Goal: Transaction & Acquisition: Purchase product/service

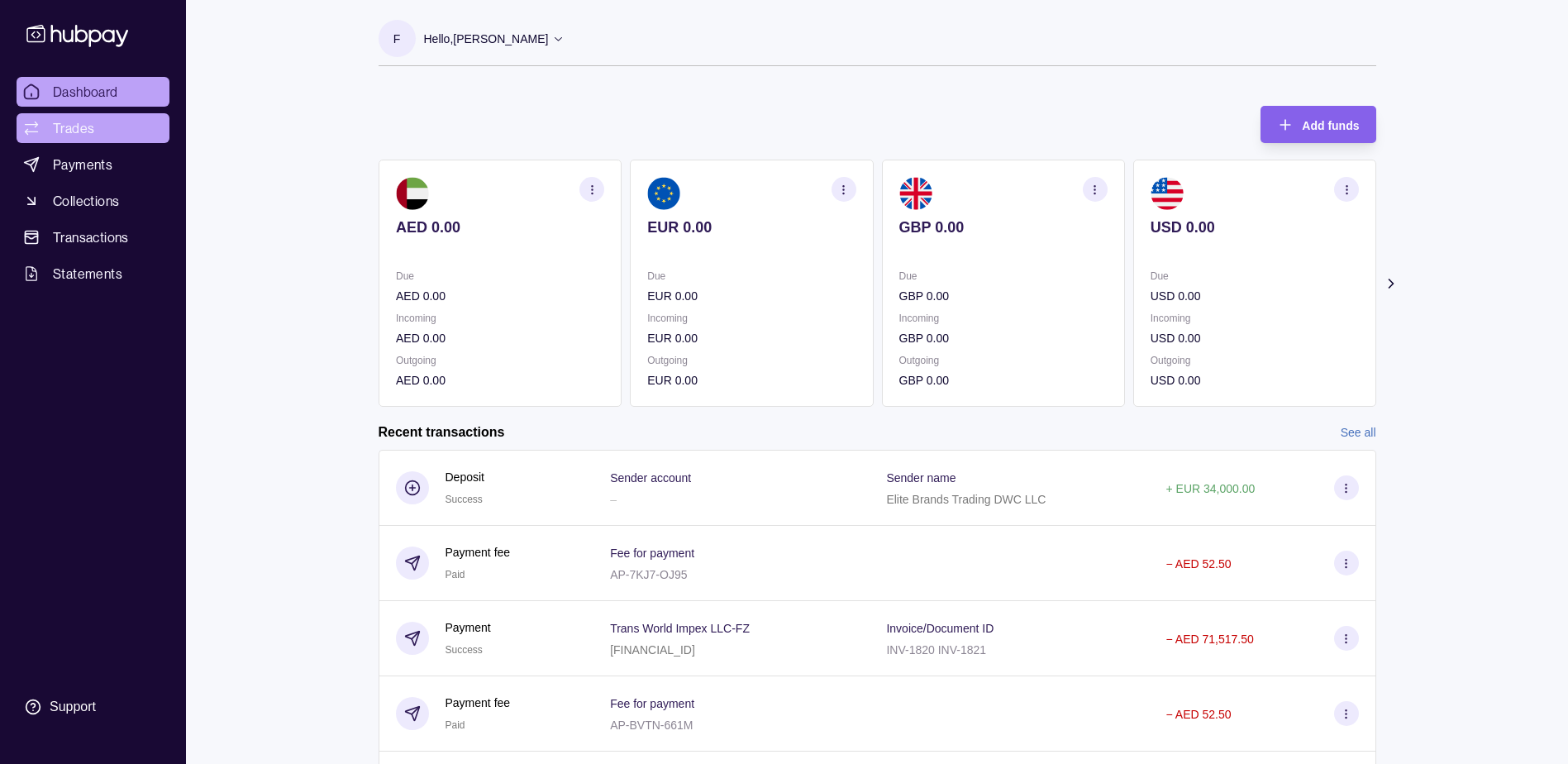
click at [122, 136] on link "Trades" at bounding box center [93, 129] width 153 height 30
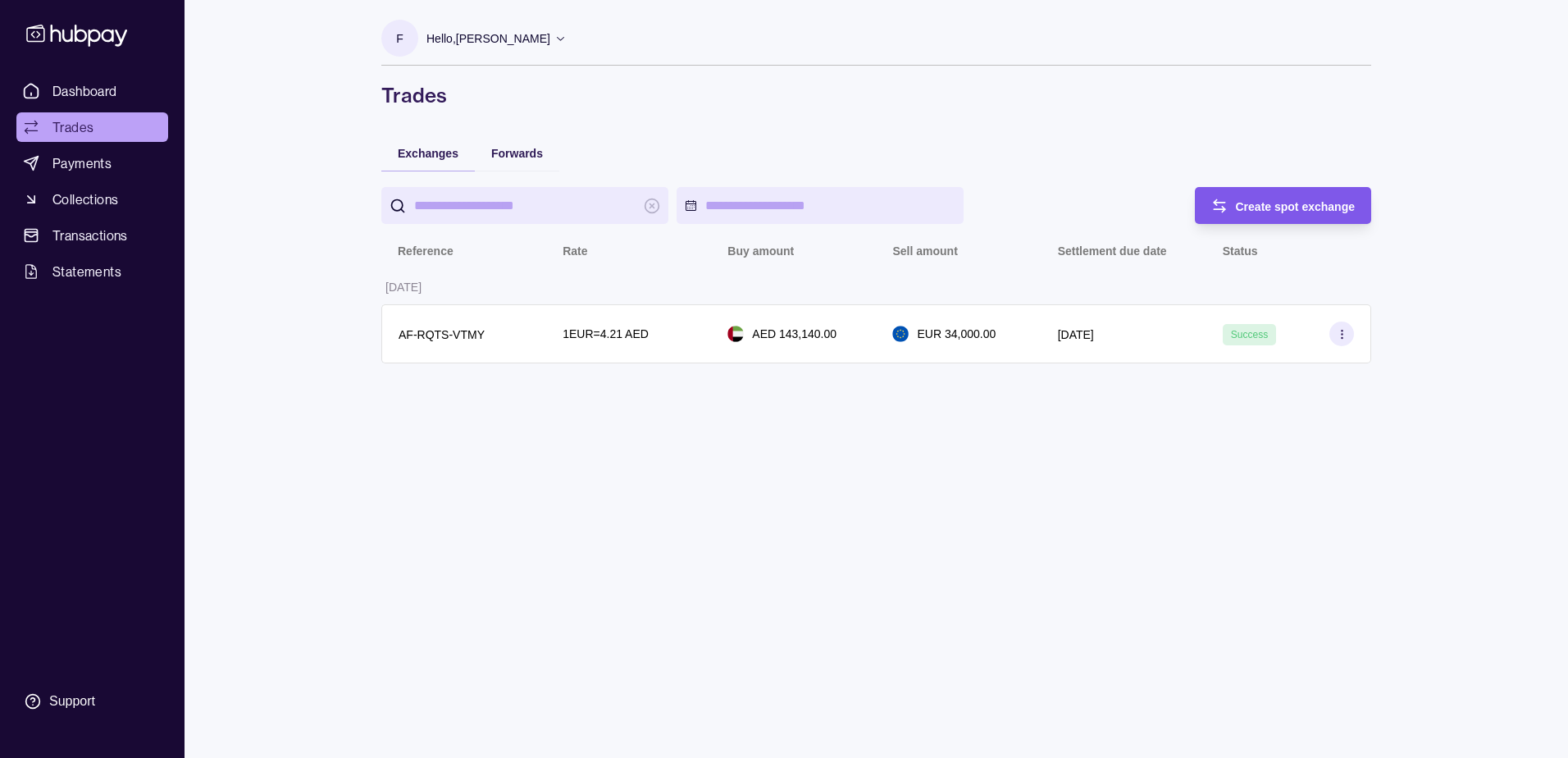
click at [1272, 198] on div "Create spot exchange" at bounding box center [1296, 206] width 120 height 19
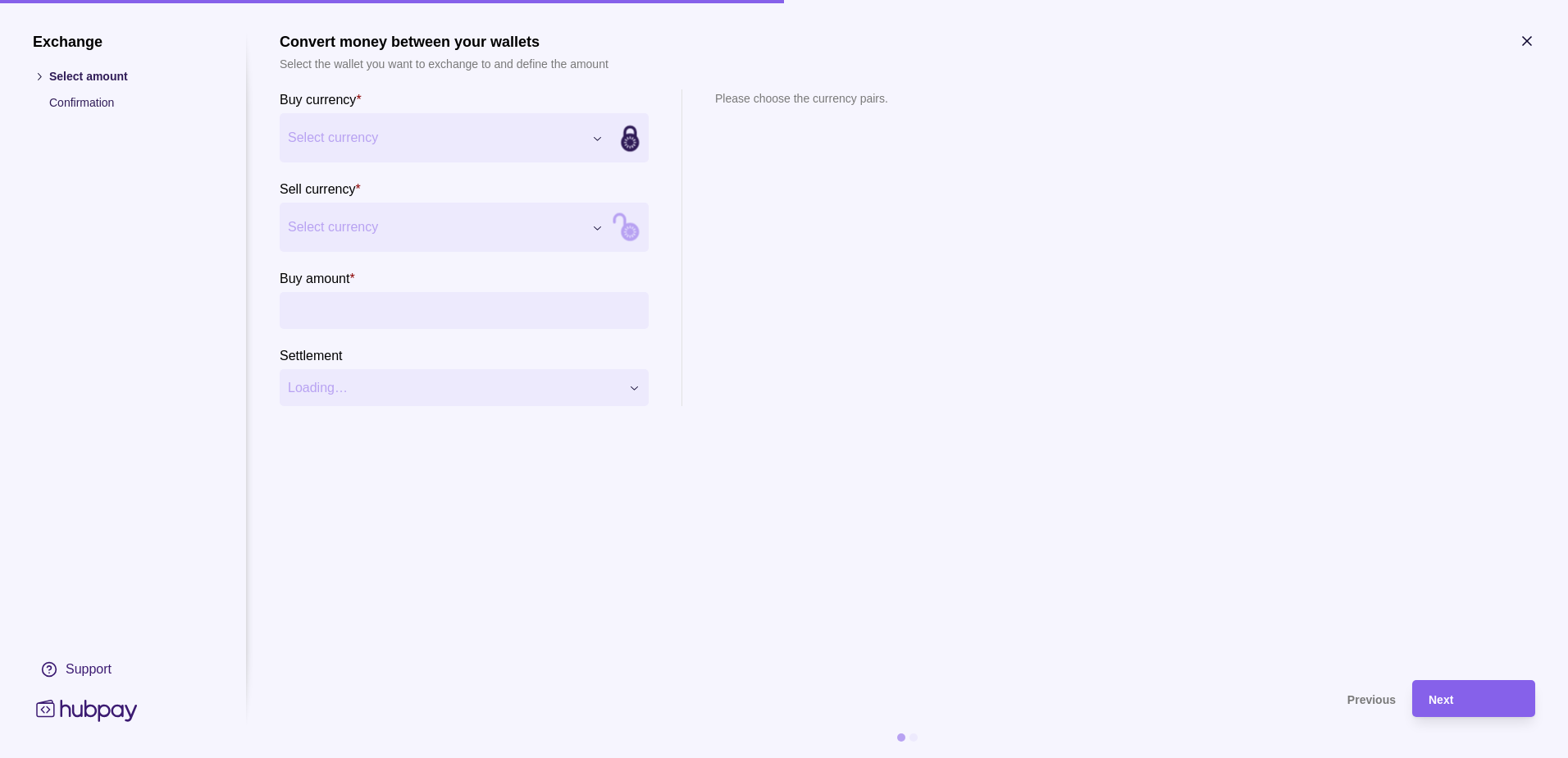
click at [512, 757] on div "Exchange Select amount Confirmation Support Convert money between your wallets …" at bounding box center [784, 758] width 1568 height 0
click at [415, 757] on div "Exchange Select amount Confirmation Support Convert money between your wallets …" at bounding box center [784, 758] width 1568 height 0
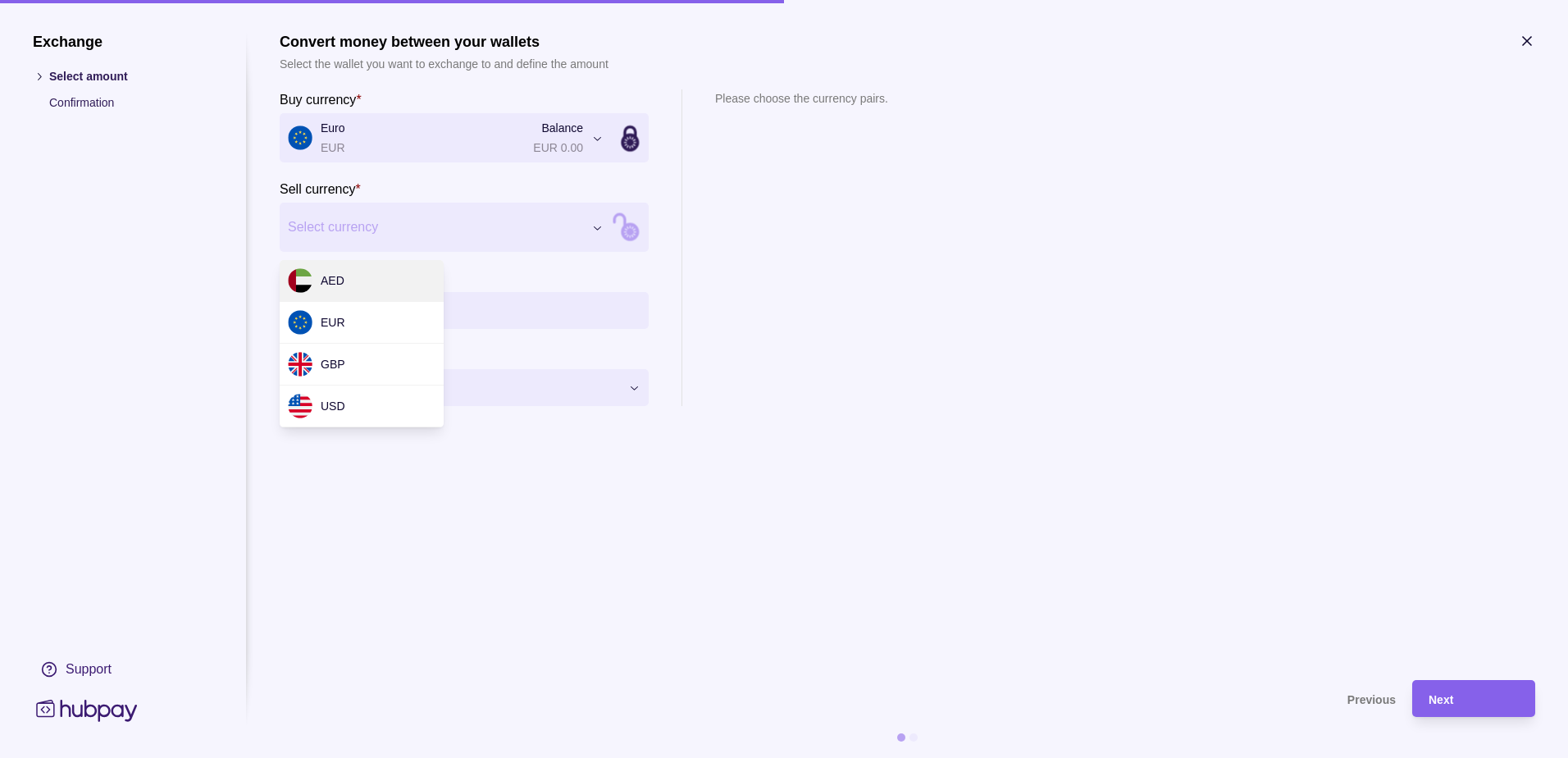
click at [425, 757] on div "Exchange Select amount Confirmation Support Convert money between your wallets …" at bounding box center [784, 758] width 1568 height 0
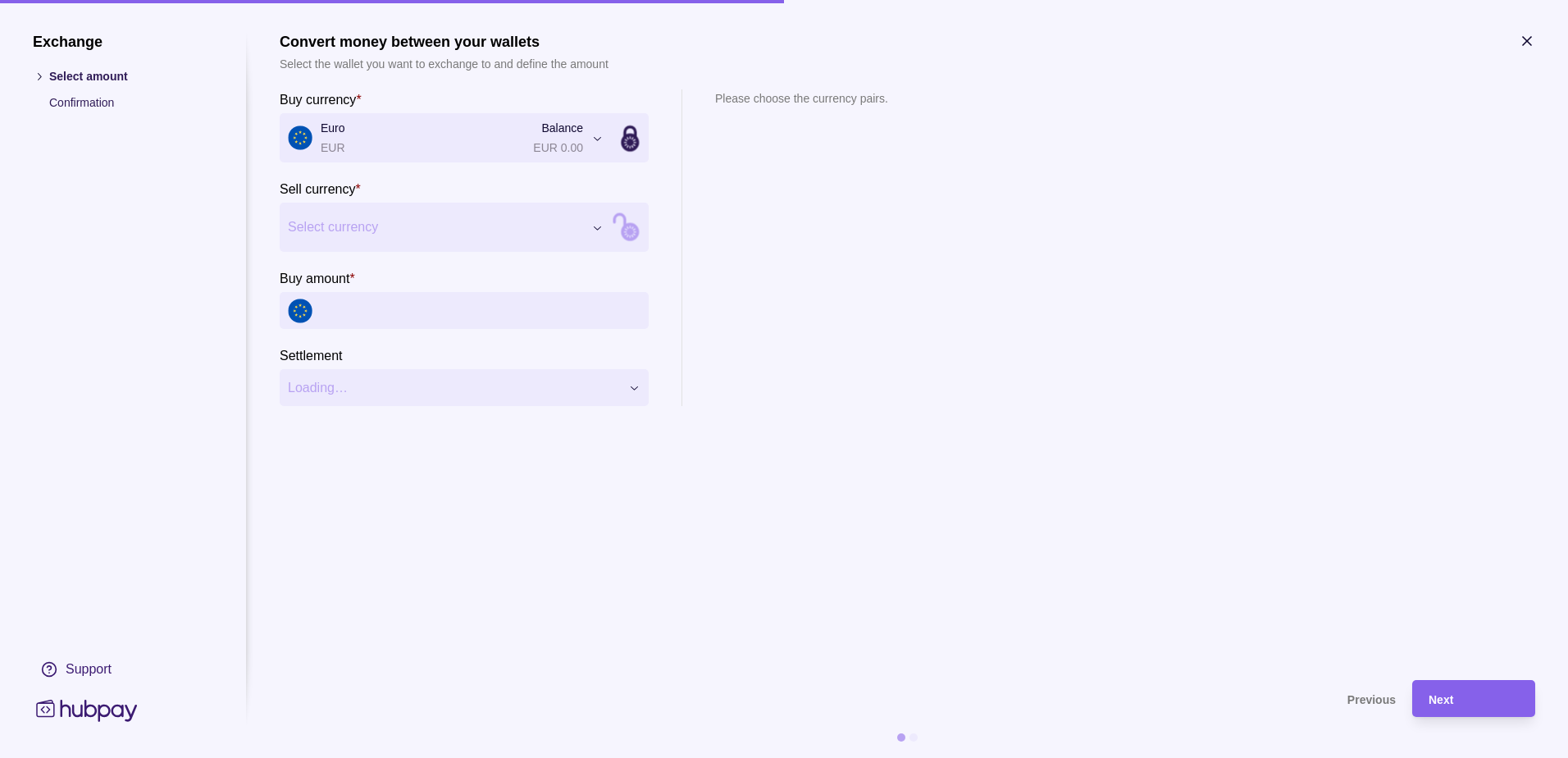
click at [460, 757] on div "Exchange Select amount Confirmation Support Convert money between your wallets …" at bounding box center [784, 758] width 1568 height 0
click at [410, 757] on div "Exchange Select amount Confirmation Support Convert money between your wallets …" at bounding box center [784, 758] width 1568 height 0
click at [433, 757] on div "Exchange Select amount Confirmation Support Convert money between your wallets …" at bounding box center [784, 758] width 1568 height 0
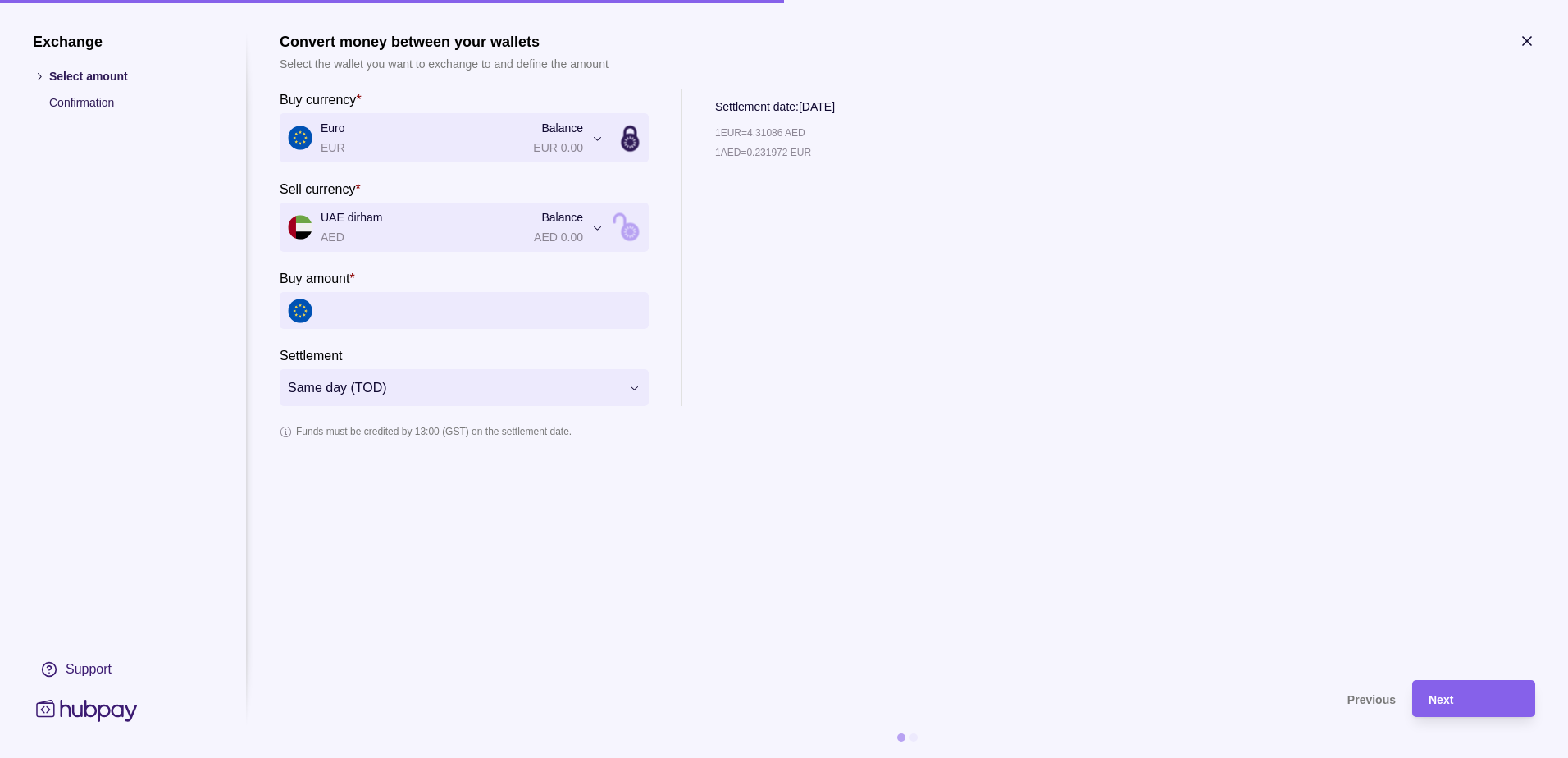
click at [446, 757] on div "**********" at bounding box center [784, 758] width 1568 height 0
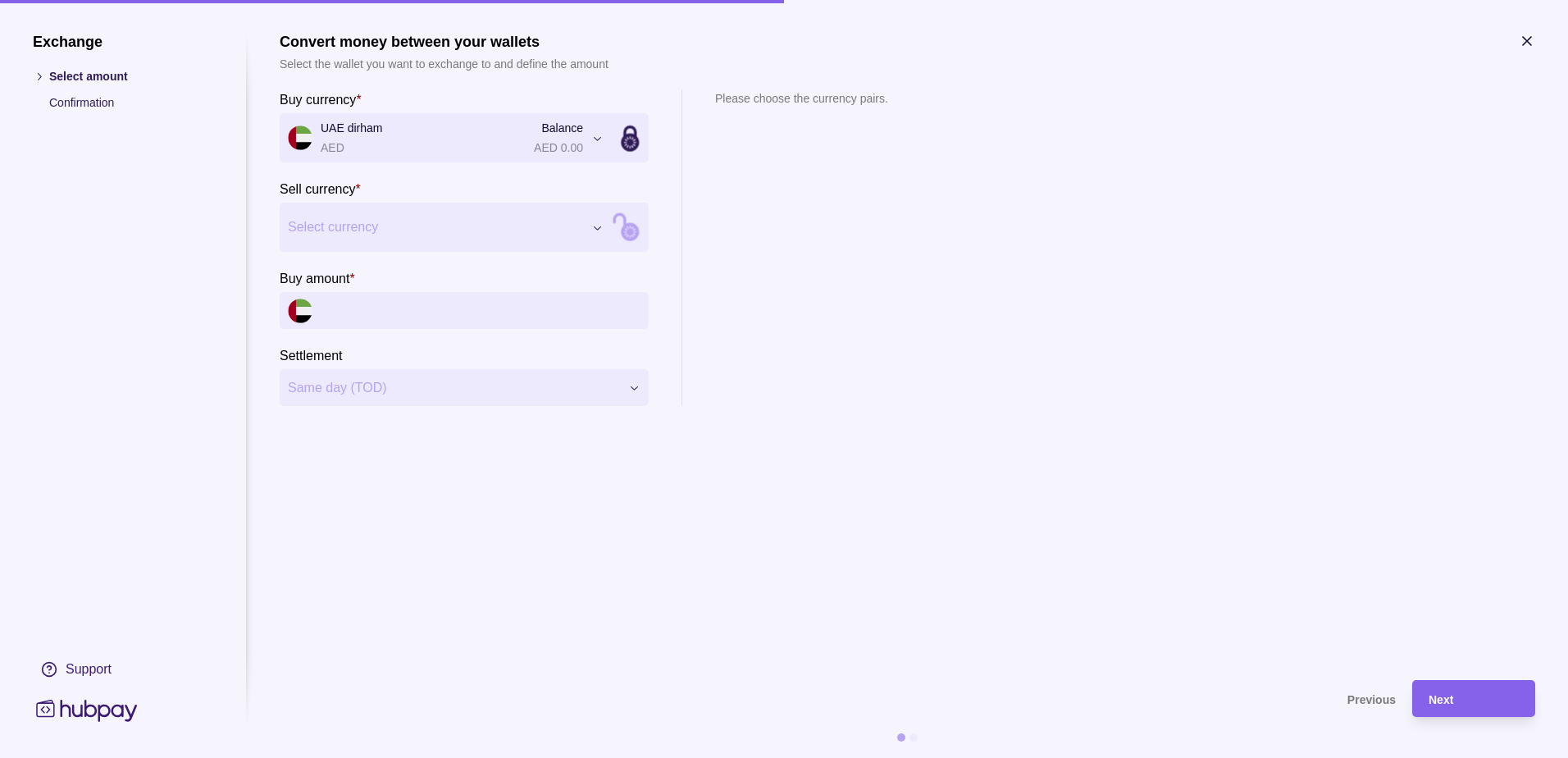
click at [407, 757] on div "Exchange Select amount Confirmation Support Convert money between your wallets …" at bounding box center [784, 758] width 1568 height 0
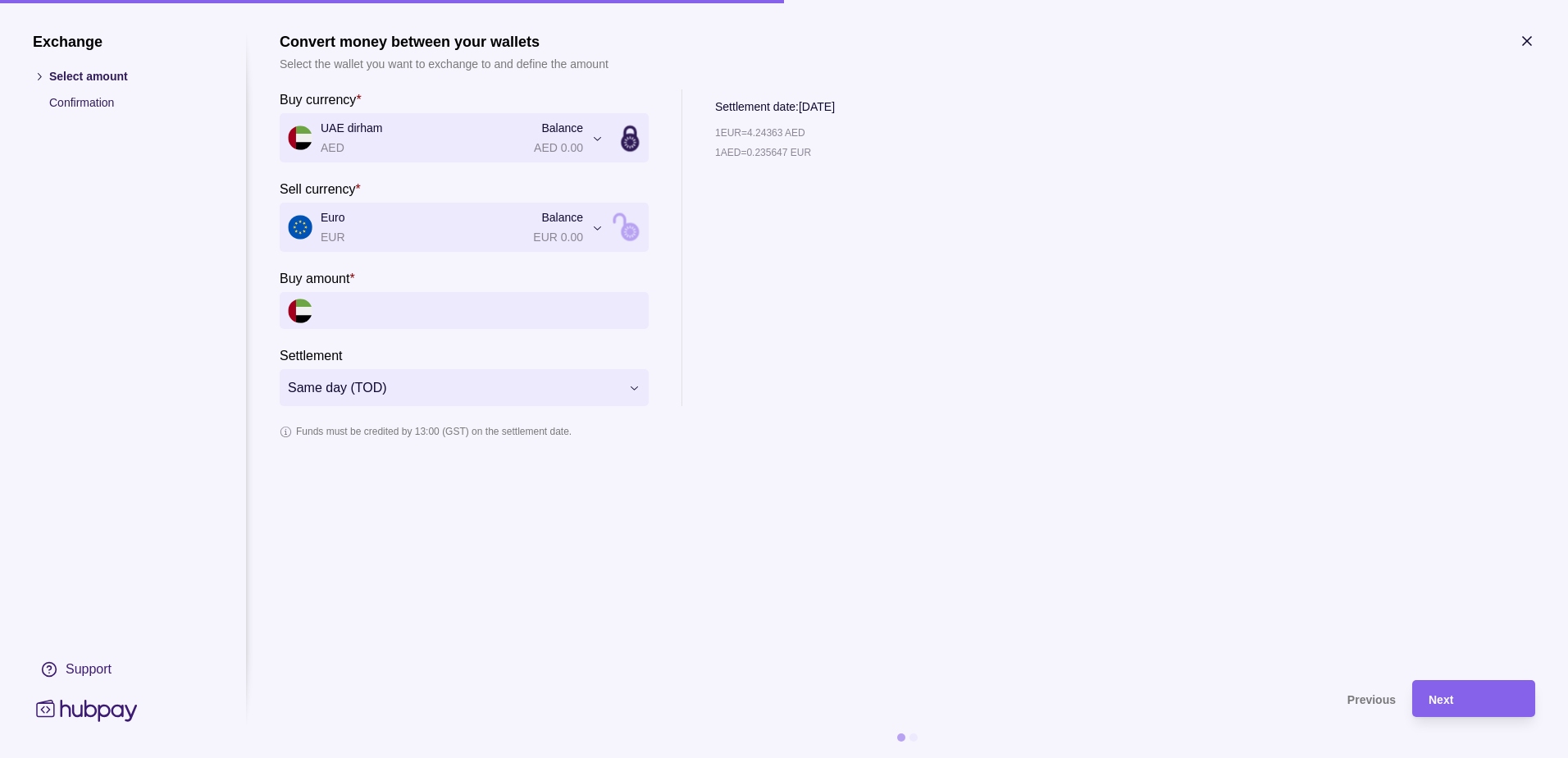
drag, startPoint x: 545, startPoint y: 317, endPoint x: 774, endPoint y: 329, distance: 229.3
click at [545, 317] on input "Buy amount *" at bounding box center [481, 310] width 320 height 37
paste input "*********"
type input "*********"
click at [889, 339] on div "1 EUR = 4.24363 AED 1 AED = 0.235647 EUR" at bounding box center [809, 273] width 189 height 264
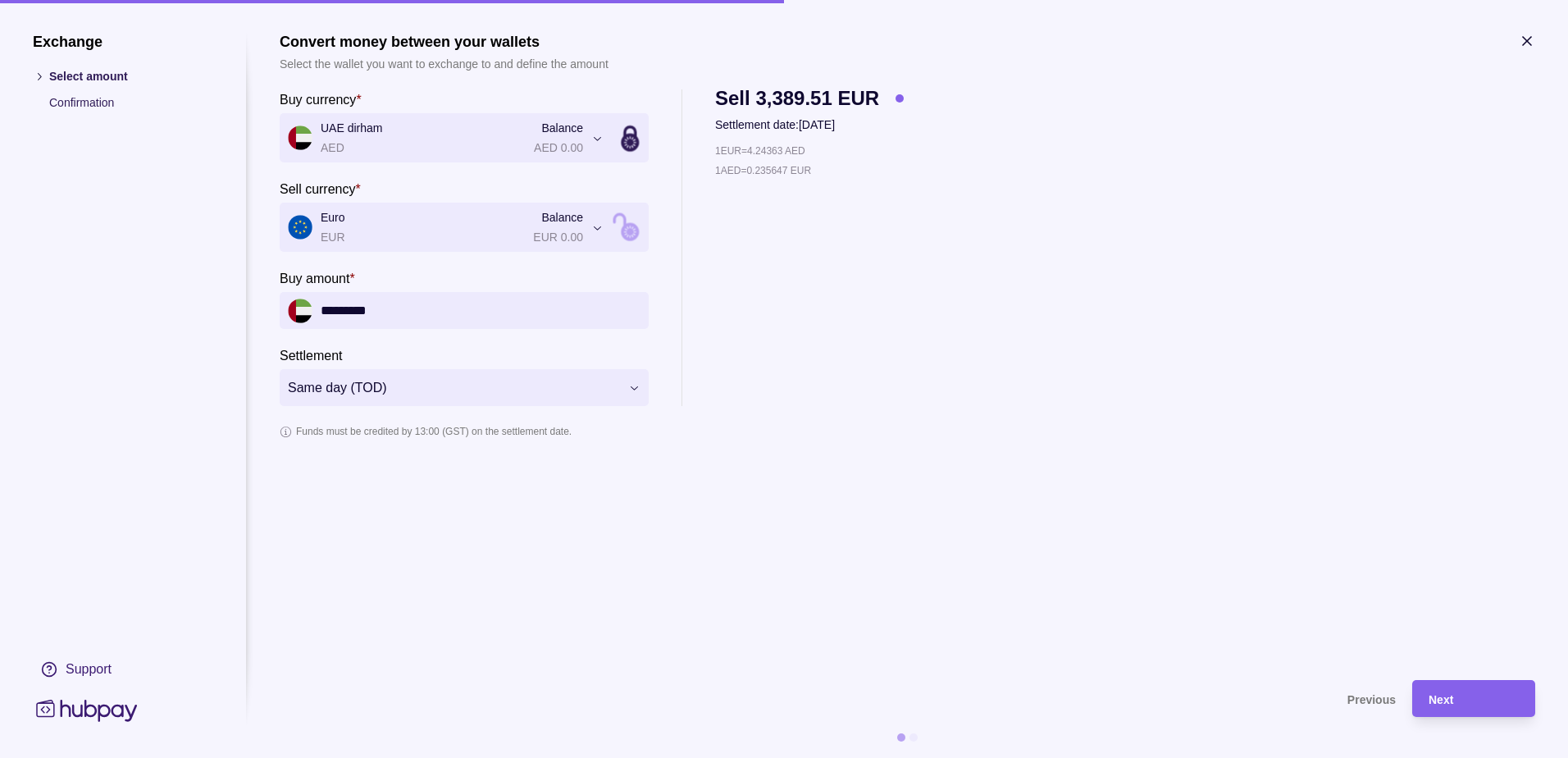
click at [1227, 425] on section "Funds must be credited by 13:00 (GST) on the settlement date." at bounding box center [907, 431] width 1255 height 18
